Goal: Information Seeking & Learning: Understand process/instructions

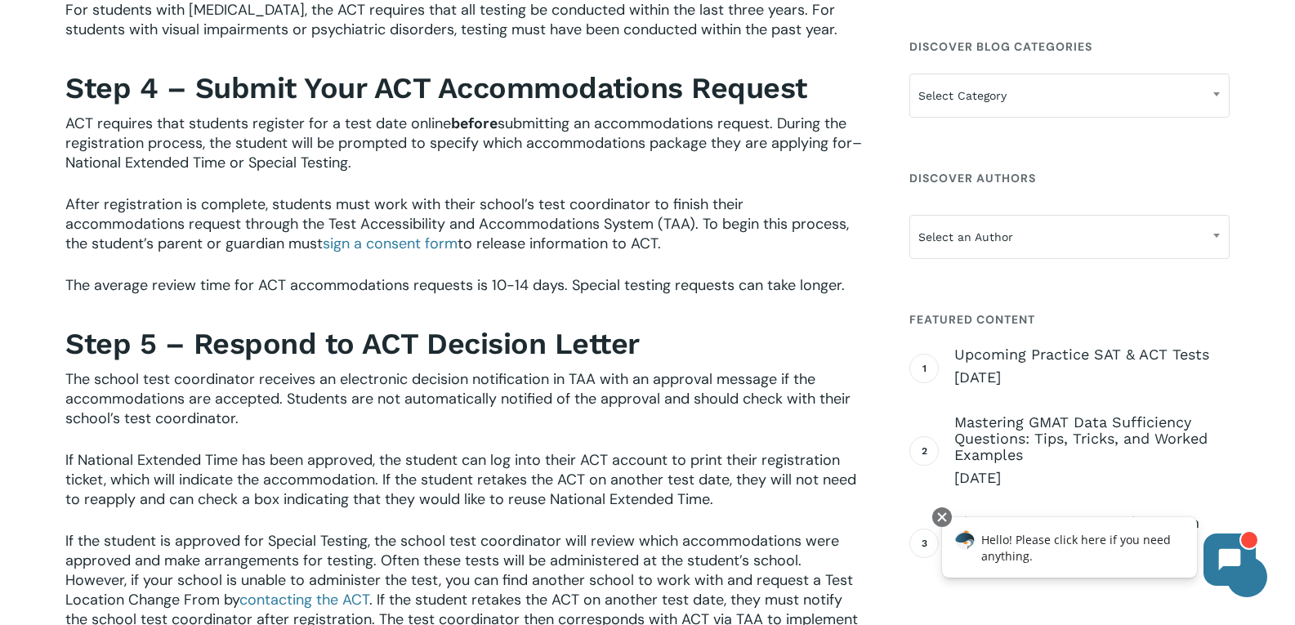
scroll to position [1961, 0]
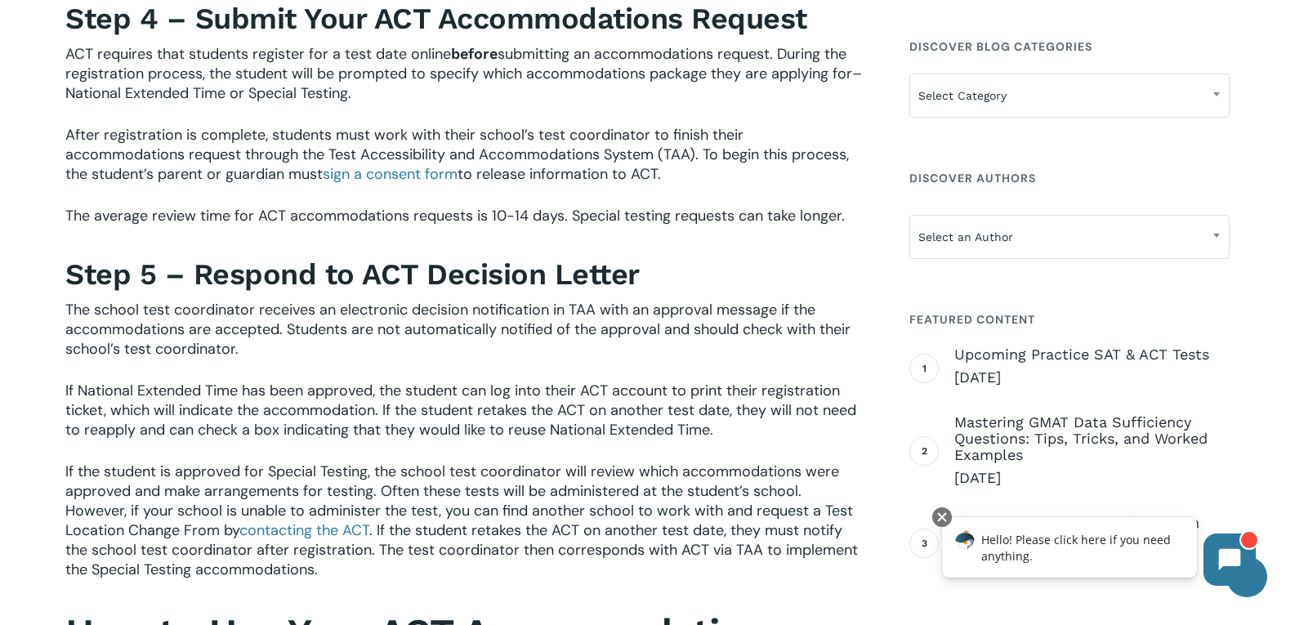
drag, startPoint x: 704, startPoint y: 147, endPoint x: 668, endPoint y: 189, distance: 55.6
click at [668, 189] on p "After registration is complete, students must work with their school’s test coo…" at bounding box center [464, 165] width 798 height 81
click at [688, 176] on p "After registration is complete, students must work with their school’s test coo…" at bounding box center [464, 165] width 798 height 81
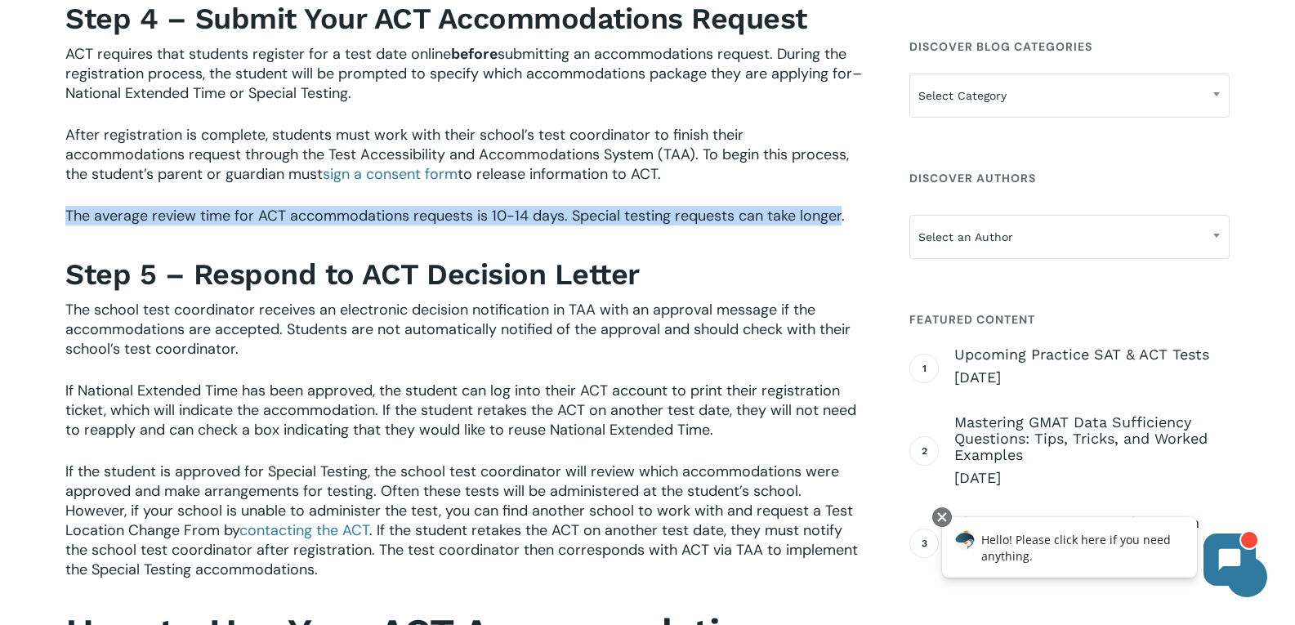
drag, startPoint x: 63, startPoint y: 211, endPoint x: 833, endPoint y: 227, distance: 769.9
click at [840, 220] on div "Accommodations for the ACT The ACT offers several test day accommodations for e…" at bounding box center [464, 205] width 814 height 3238
click at [172, 210] on span "The average review time for ACT accommodations requests is 10-14 days. Special …" at bounding box center [455, 216] width 780 height 20
drag, startPoint x: 59, startPoint y: 213, endPoint x: 849, endPoint y: 209, distance: 790.2
click at [849, 209] on div "Accommodations for the ACT The ACT offers several test day accommodations for e…" at bounding box center [464, 205] width 814 height 3238
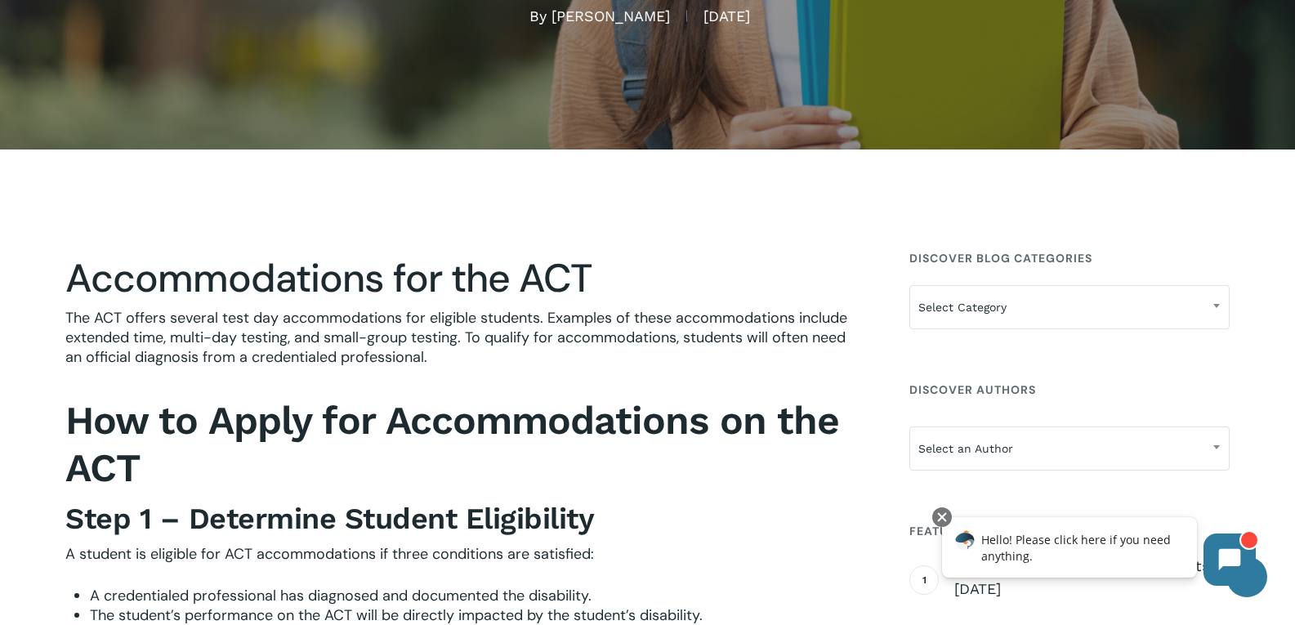
scroll to position [0, 0]
